Goal: Navigation & Orientation: Find specific page/section

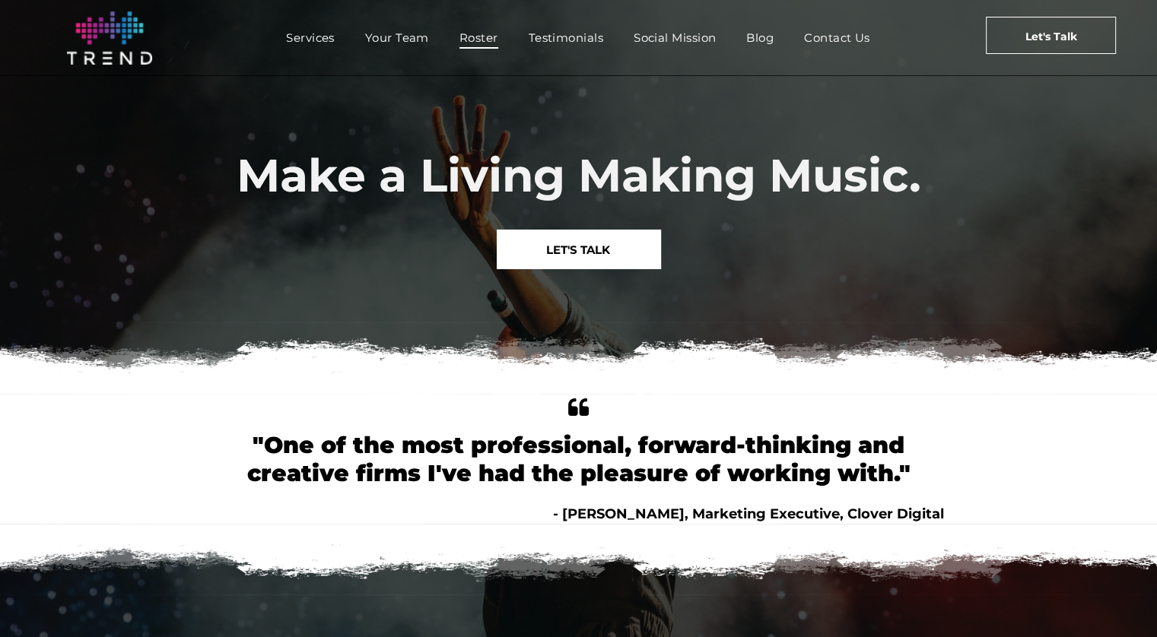
click at [449, 36] on link "Roster" at bounding box center [478, 38] width 69 height 22
